Goal: Transaction & Acquisition: Purchase product/service

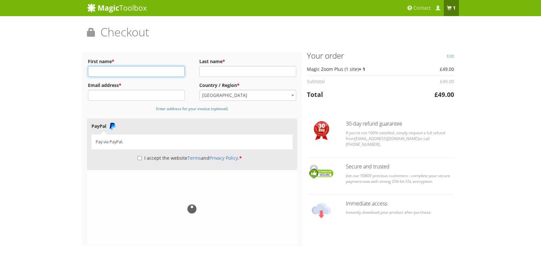
click at [150, 68] on input "First name *" at bounding box center [136, 71] width 97 height 11
type input "[PERSON_NAME]"
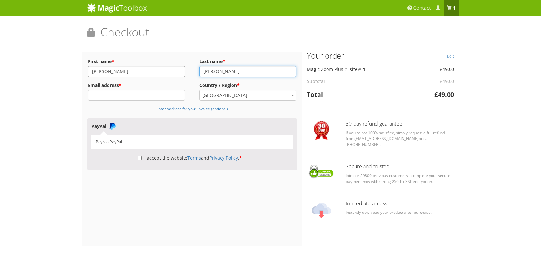
type input "[PERSON_NAME]"
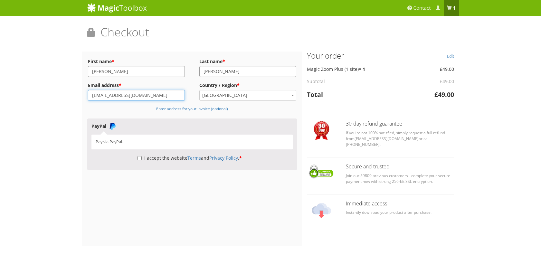
type input "[EMAIL_ADDRESS][DOMAIN_NAME]"
click at [162, 159] on label "I accept the website Terms and Privacy Policy . *" at bounding box center [189, 158] width 104 height 6
click at [142, 159] on input "I accept the website Terms and Privacy Policy . *" at bounding box center [139, 158] width 4 height 11
checkbox input "true"
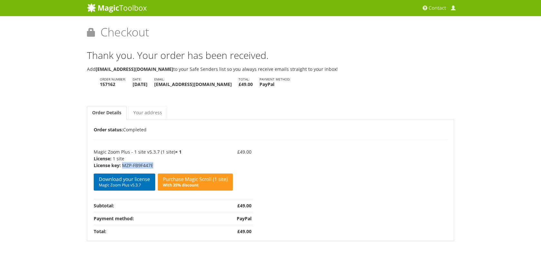
drag, startPoint x: 156, startPoint y: 165, endPoint x: 121, endPoint y: 168, distance: 34.5
click at [121, 168] on p "MZP-FB9F447E" at bounding box center [163, 165] width 139 height 7
copy p "MZP-FB9F447E"
